Goal: Check status: Check status

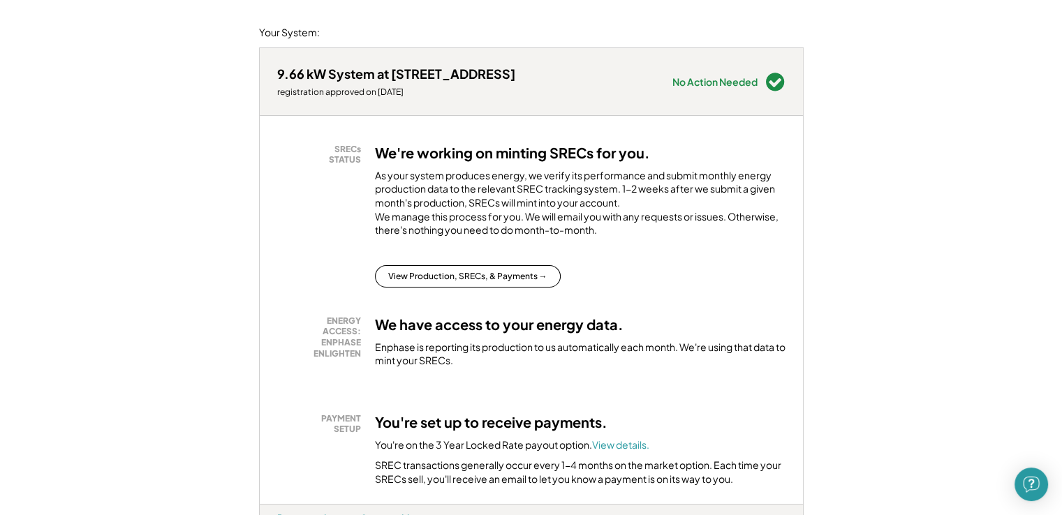
scroll to position [210, 0]
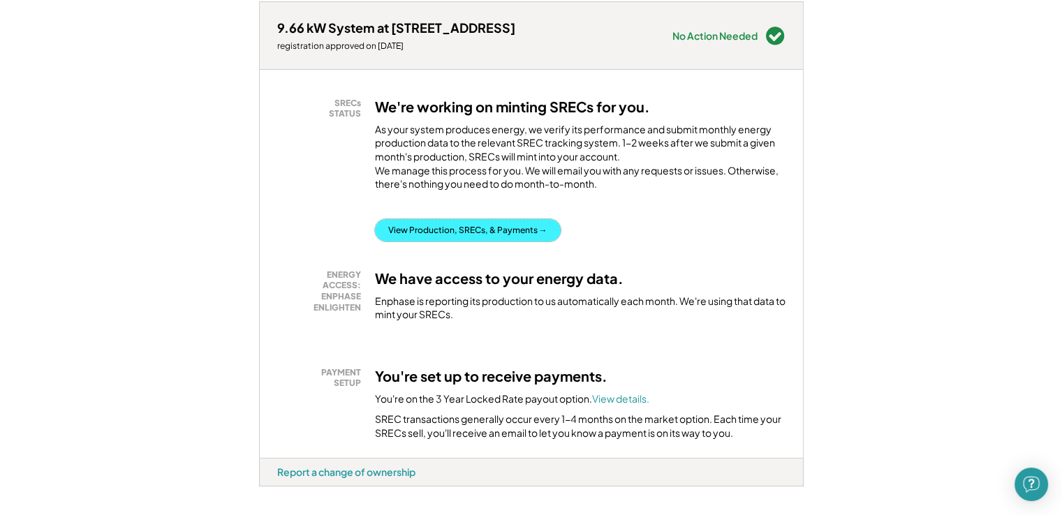
click at [467, 242] on button "View Production, SRECs, & Payments →" at bounding box center [468, 230] width 186 height 22
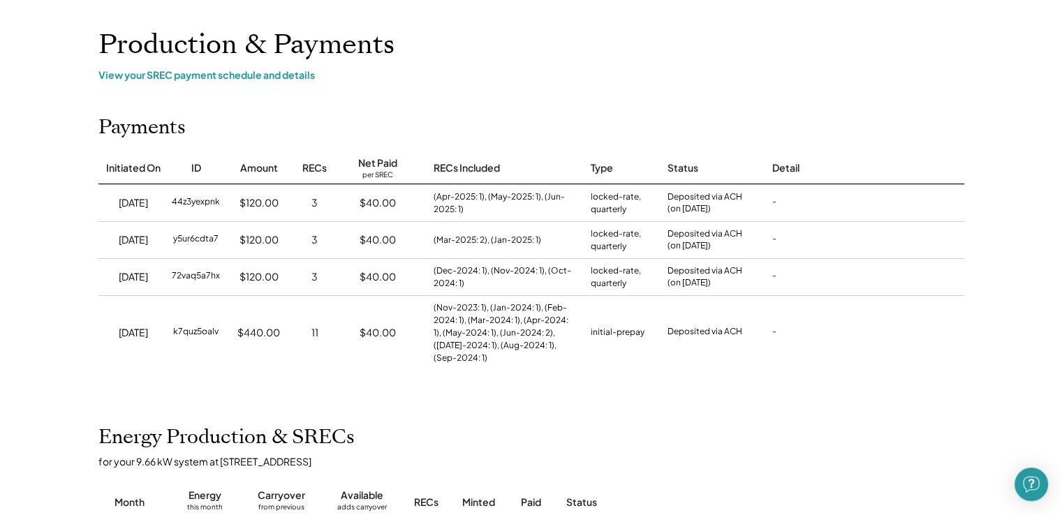
scroll to position [419, 0]
